Goal: Navigation & Orientation: Find specific page/section

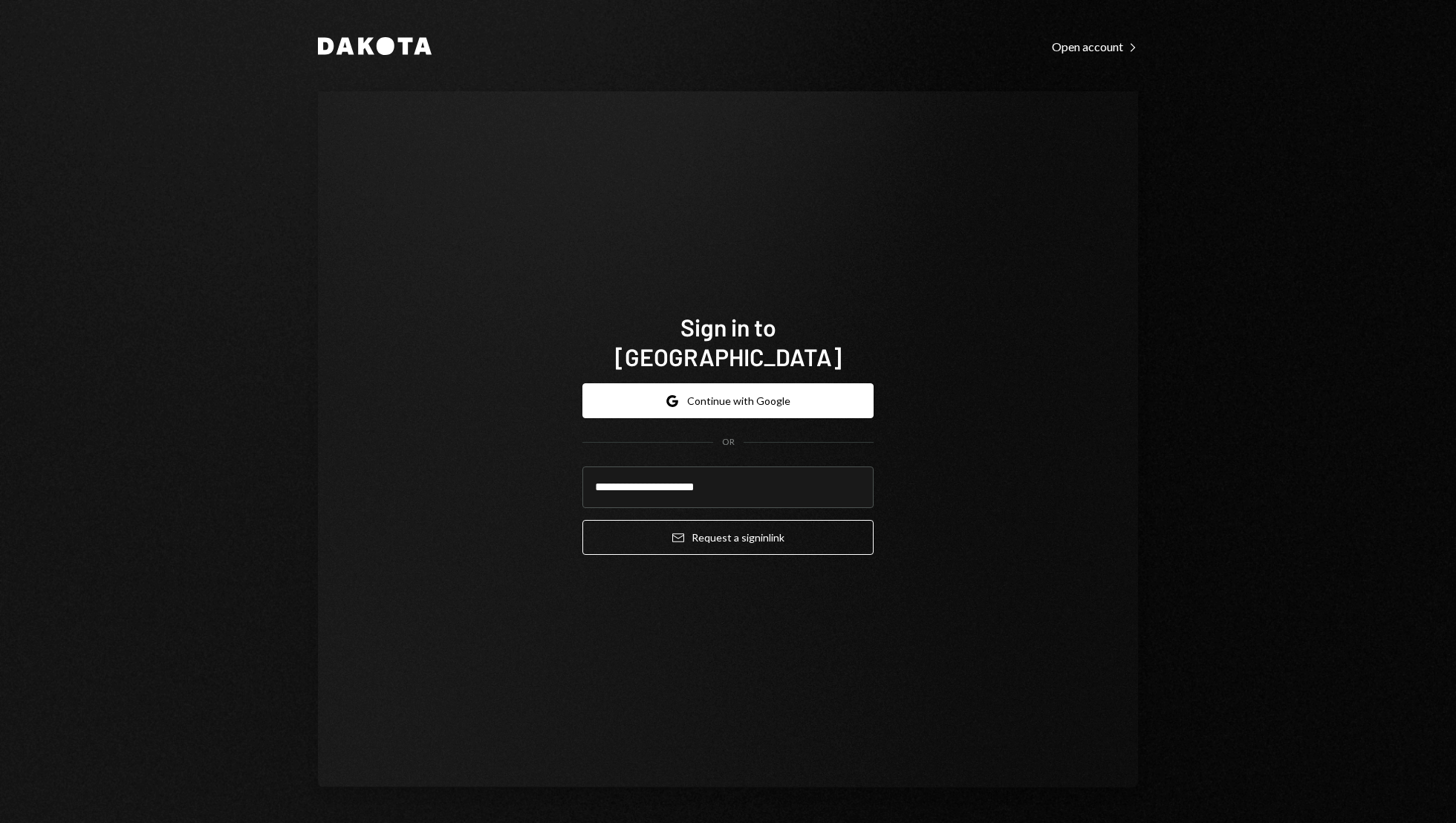
type input "**********"
click at [583, 520] on button "Email Request a sign in link" at bounding box center [728, 537] width 291 height 35
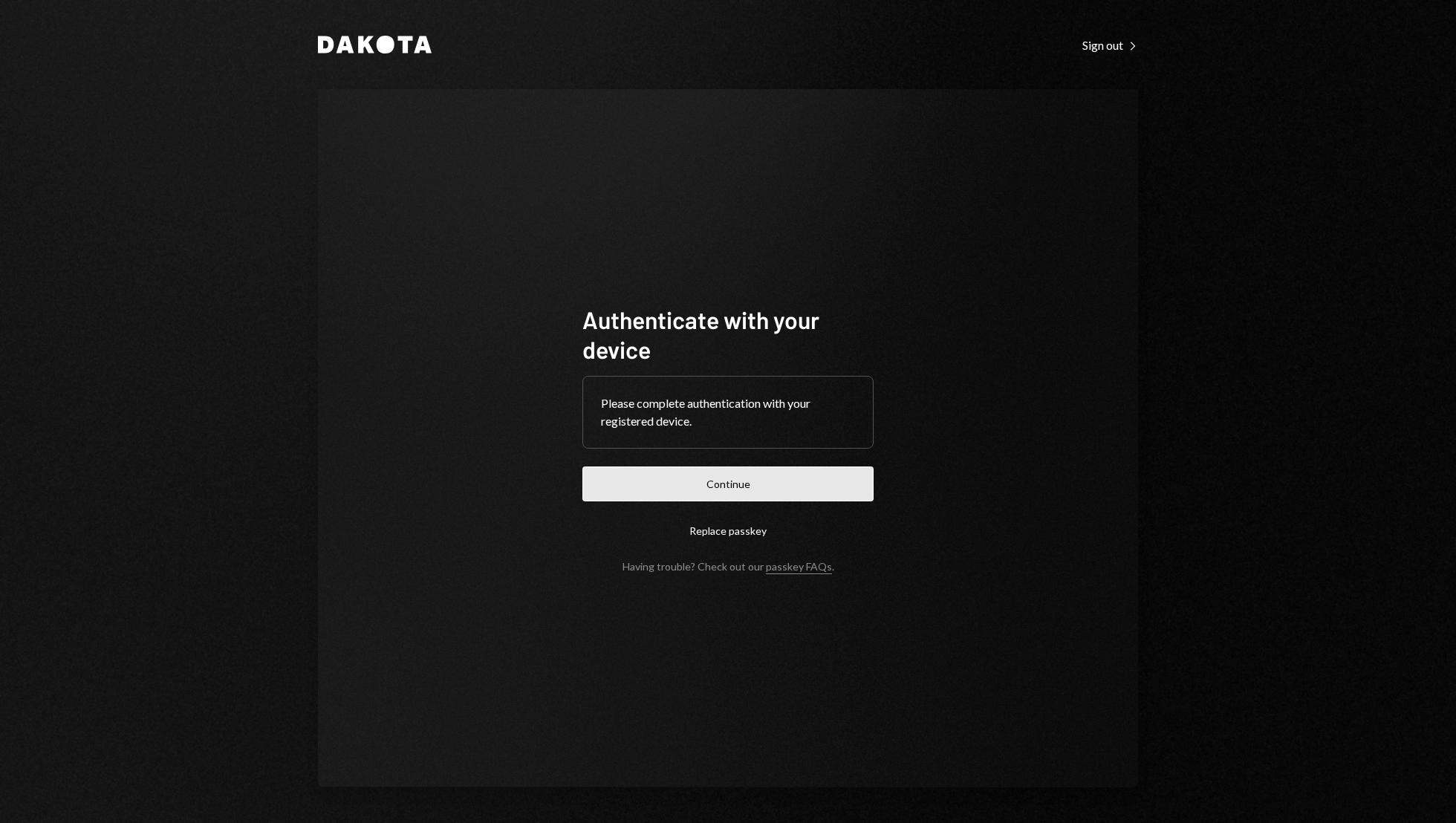
click at [740, 484] on button "Continue" at bounding box center [728, 484] width 291 height 35
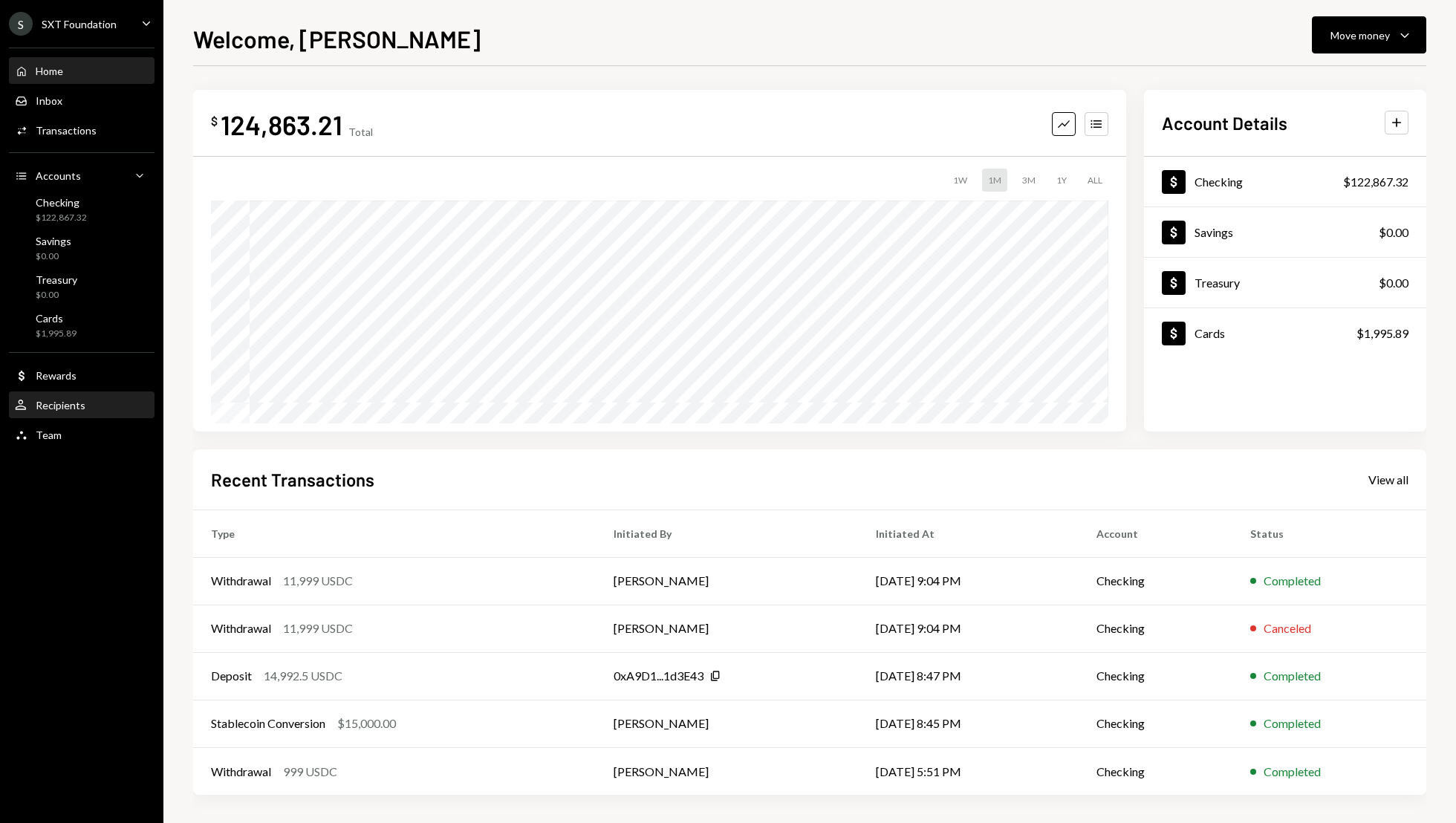
click at [95, 405] on div "User Recipients" at bounding box center [82, 406] width 134 height 14
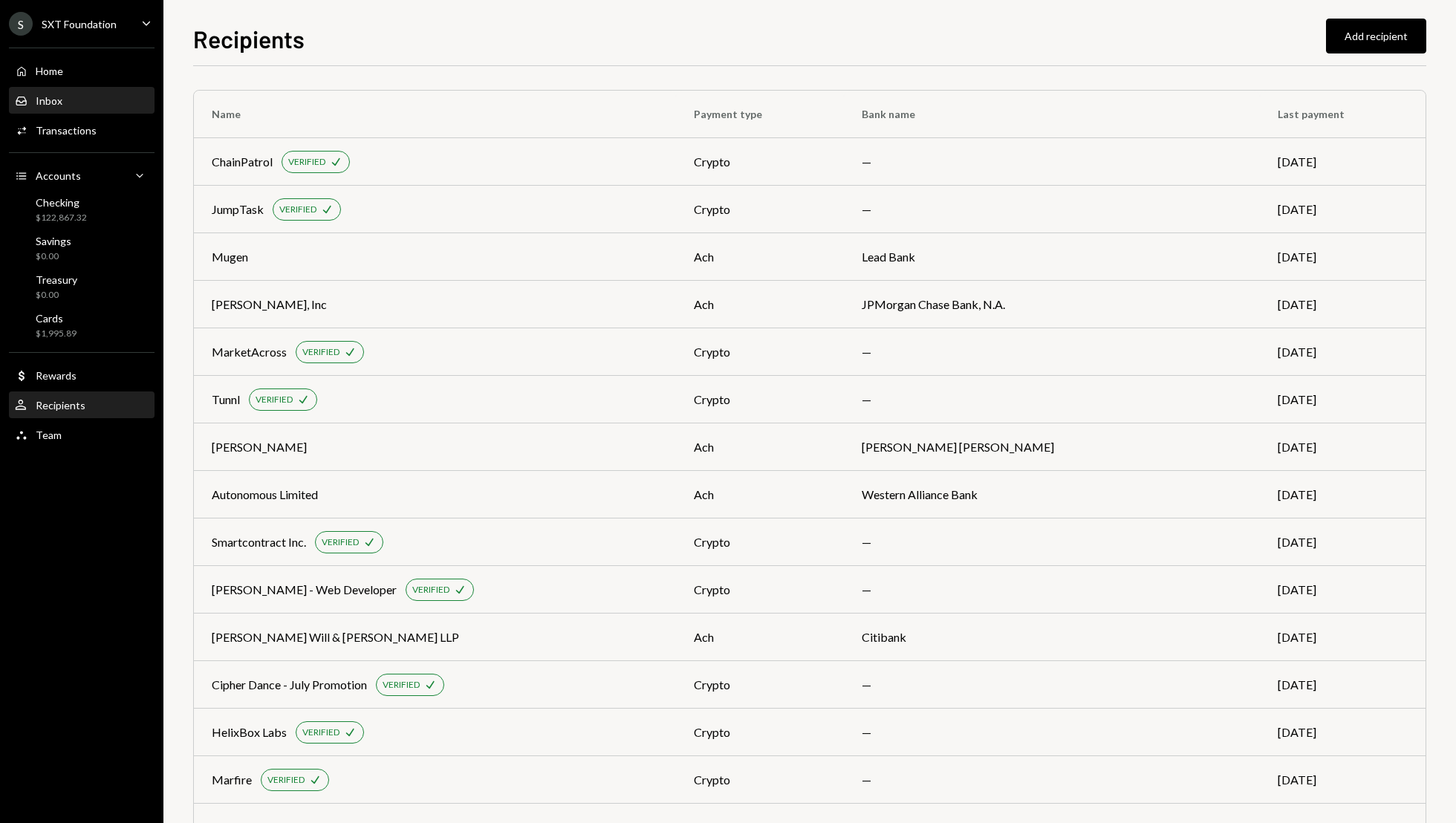
click at [79, 109] on div "Inbox Inbox" at bounding box center [82, 100] width 134 height 25
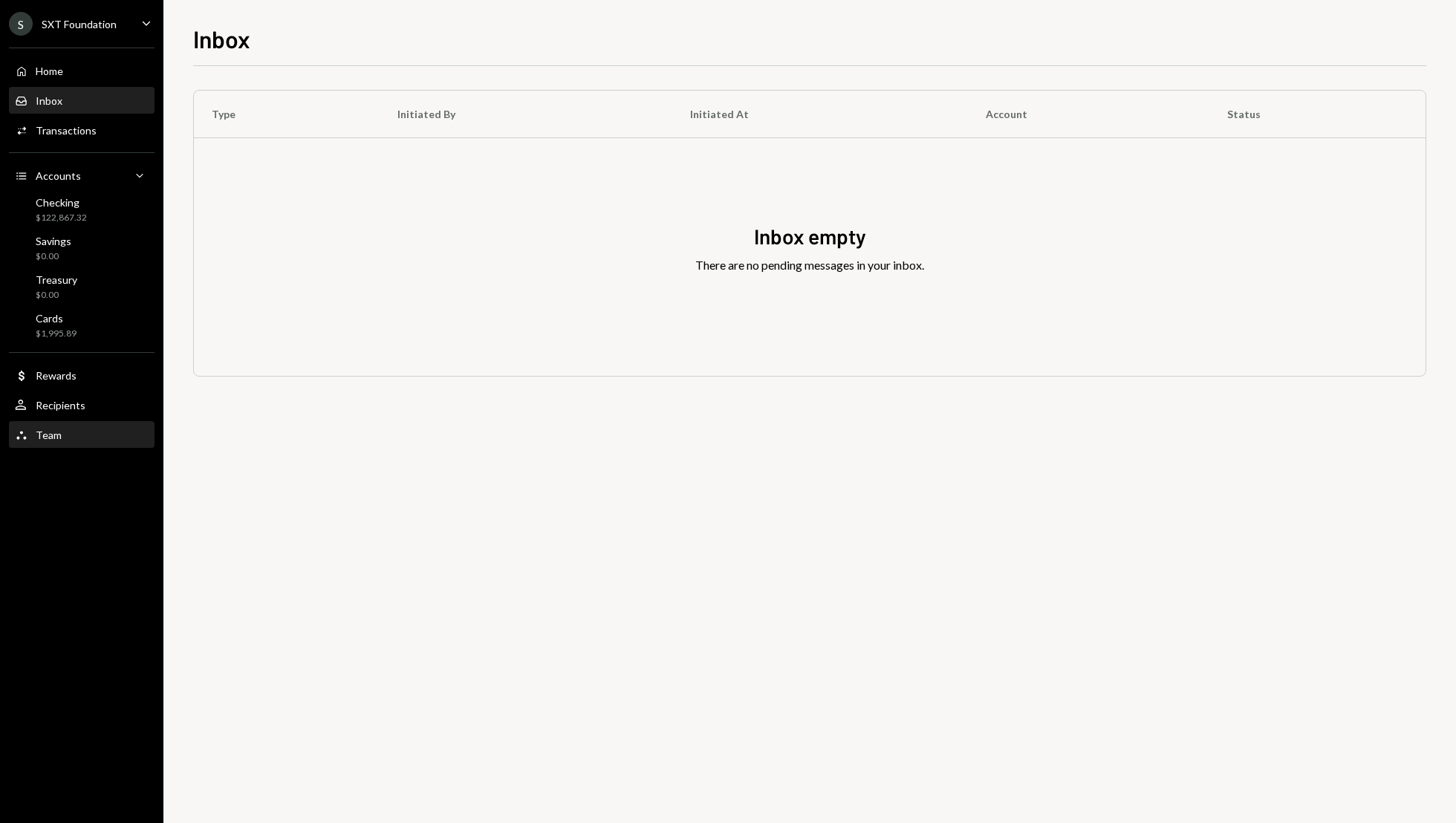
click at [64, 435] on div "Team Team" at bounding box center [82, 435] width 134 height 14
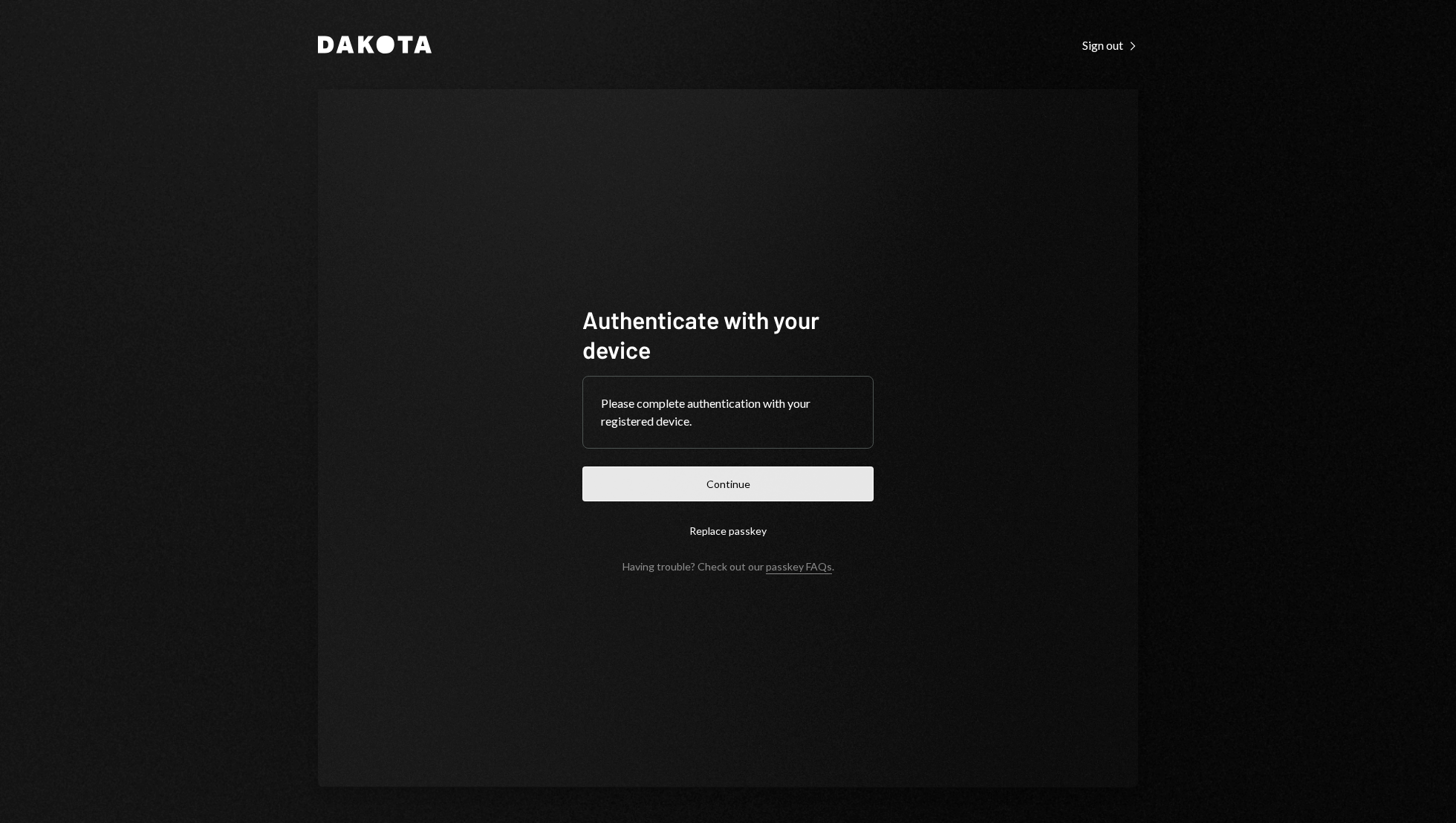
click at [750, 487] on button "Continue" at bounding box center [728, 484] width 291 height 35
